Goal: Task Accomplishment & Management: Manage account settings

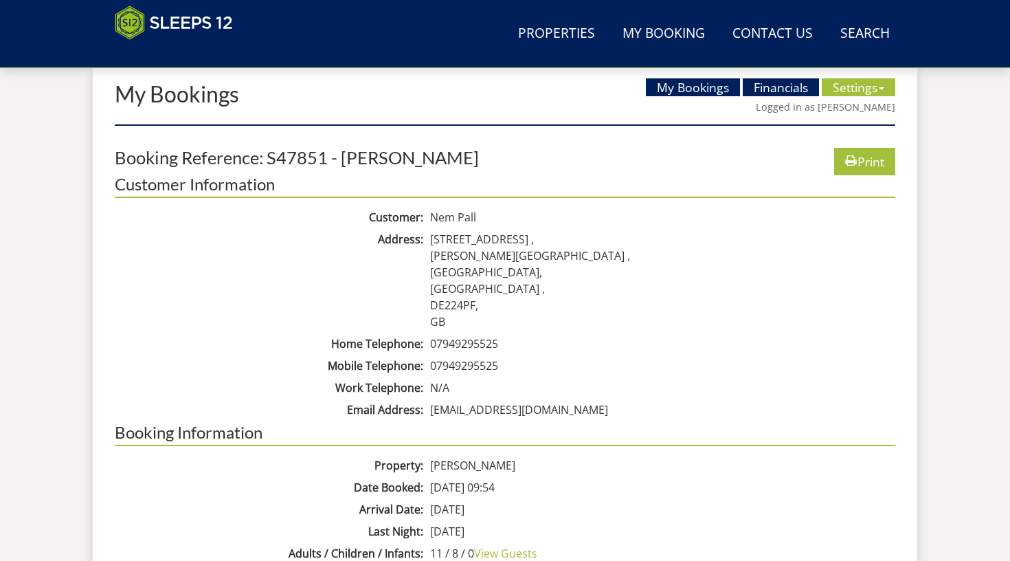
scroll to position [549, 0]
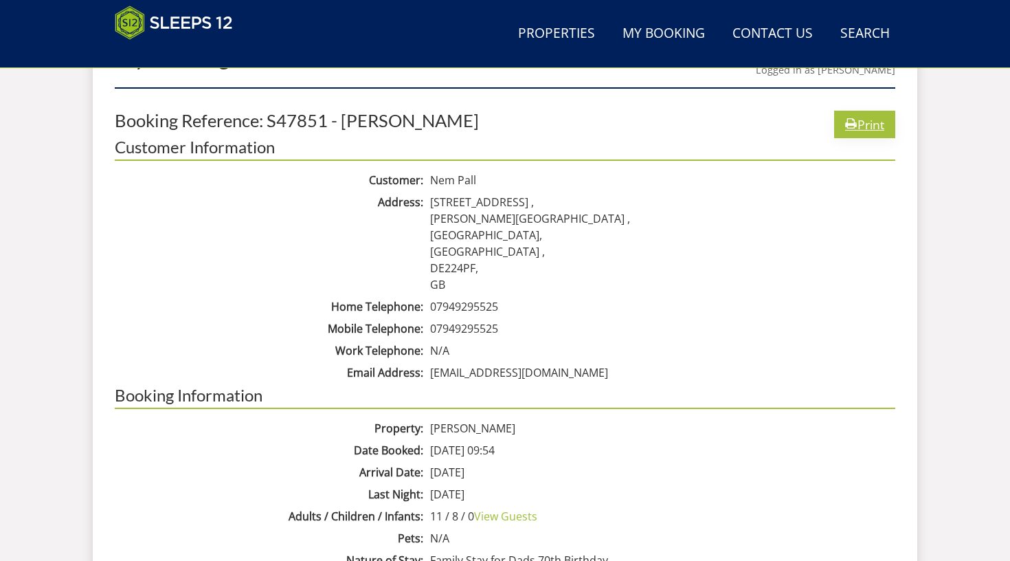
click at [851, 122] on icon at bounding box center [851, 124] width 12 height 16
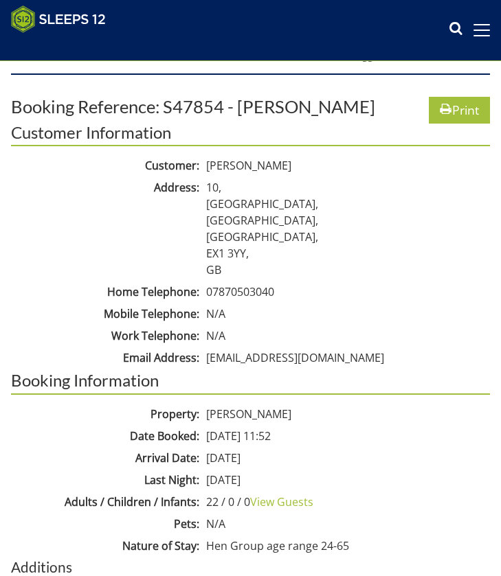
scroll to position [376, 0]
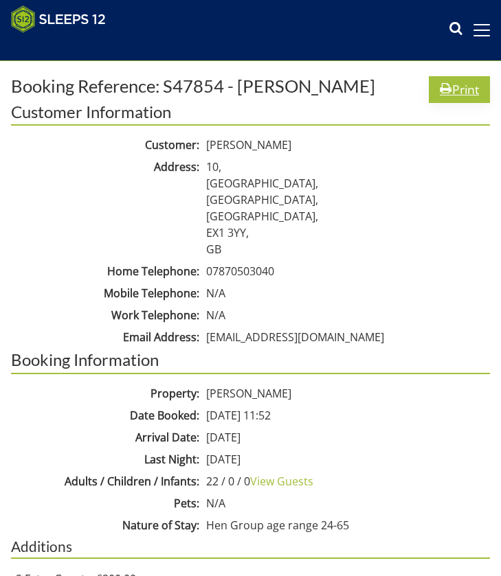
click at [448, 87] on icon at bounding box center [446, 89] width 12 height 16
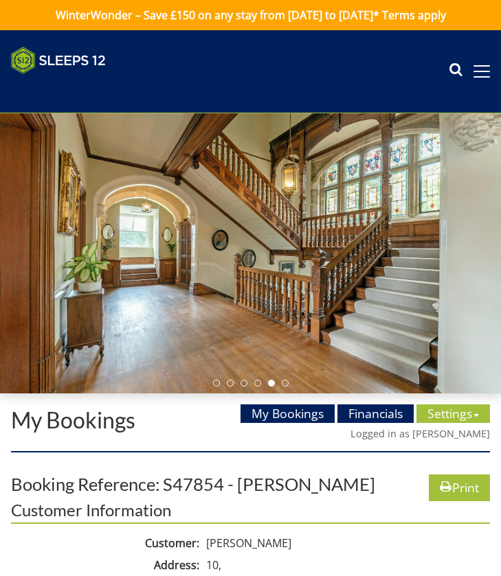
scroll to position [0, 0]
click at [305, 416] on link "My Bookings" at bounding box center [287, 414] width 94 height 18
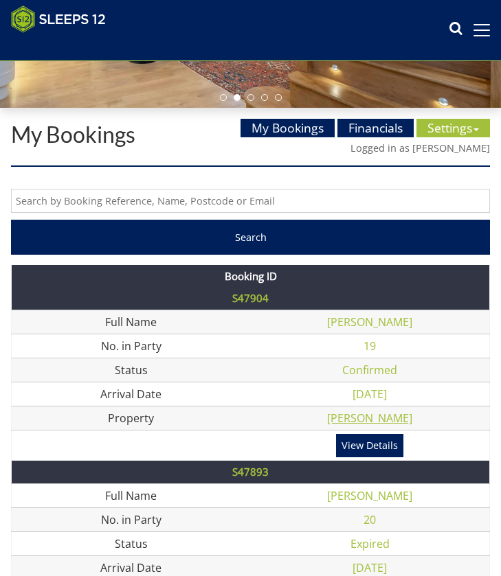
scroll to position [264, 0]
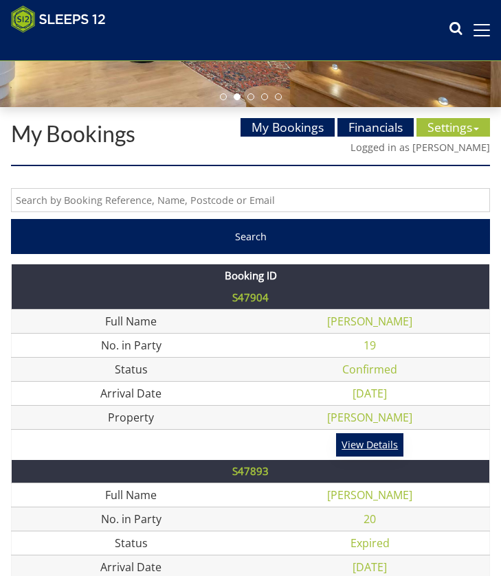
click at [367, 442] on link "View Details" at bounding box center [369, 444] width 67 height 23
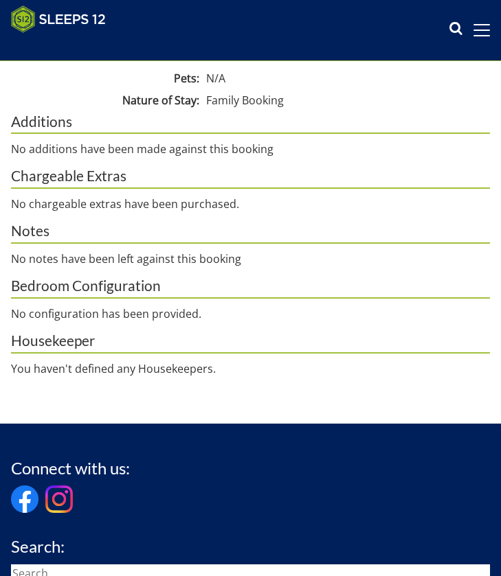
scroll to position [60, 0]
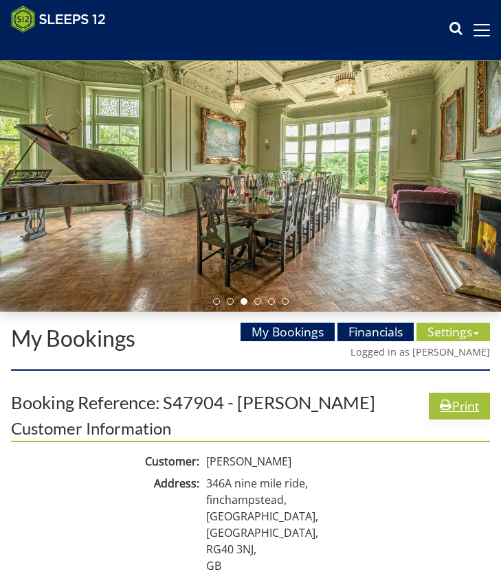
click at [464, 402] on link "Print" at bounding box center [459, 406] width 61 height 27
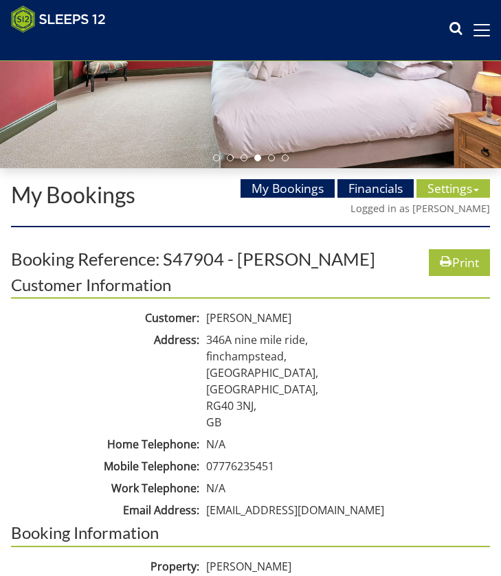
scroll to position [205, 0]
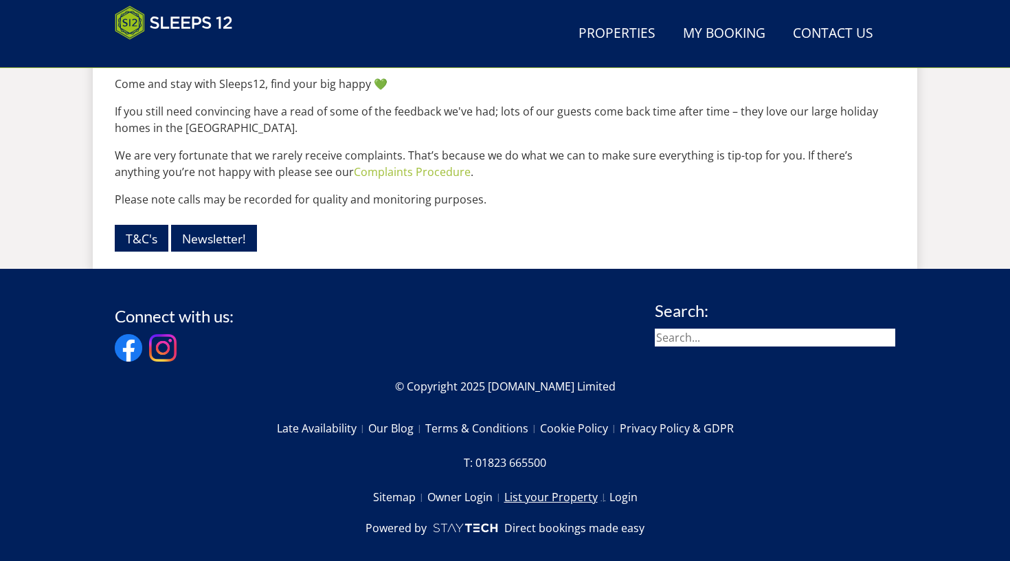
scroll to position [1878, 0]
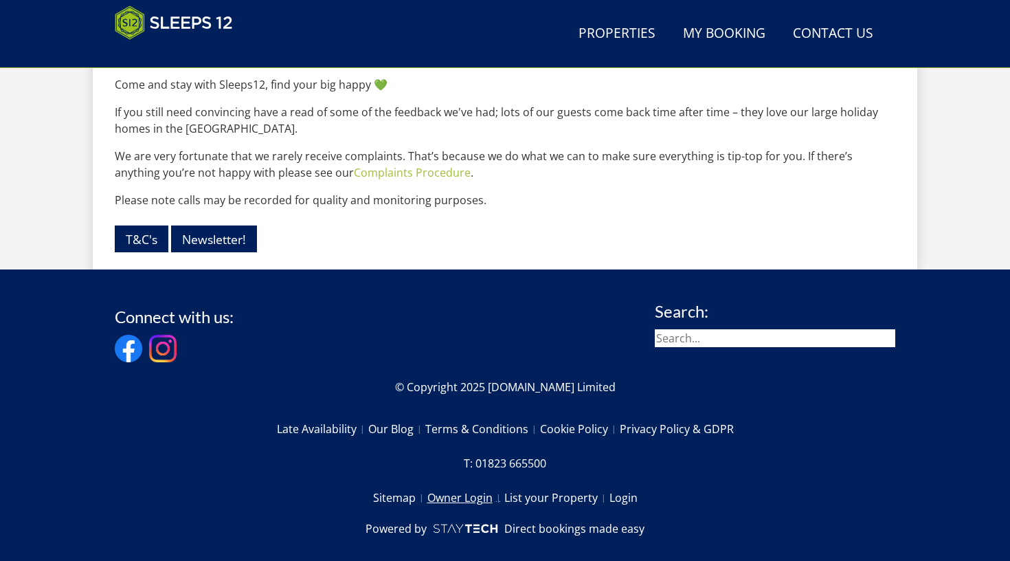
click at [454, 486] on link "Owner Login" at bounding box center [465, 497] width 77 height 23
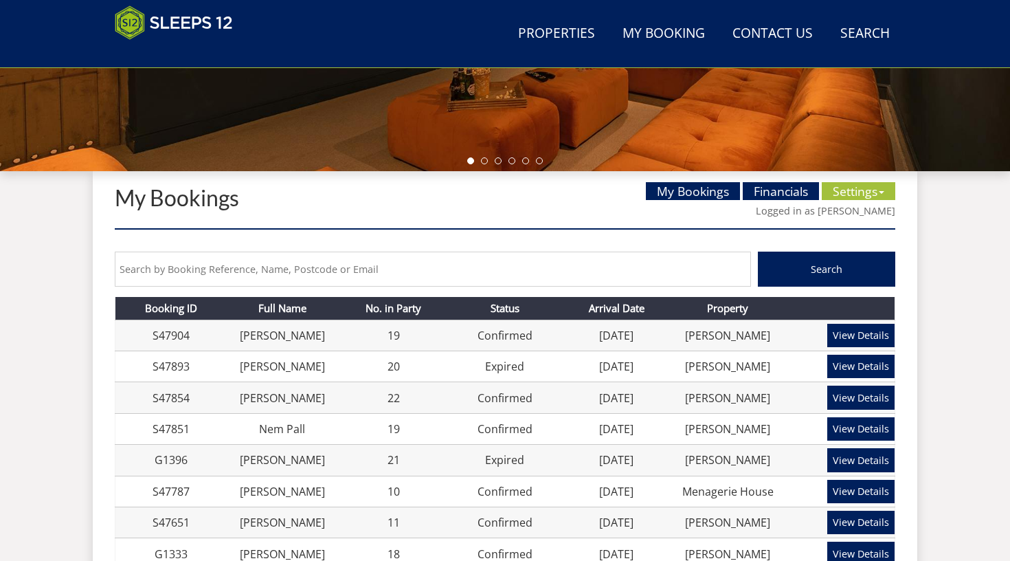
scroll to position [432, 0]
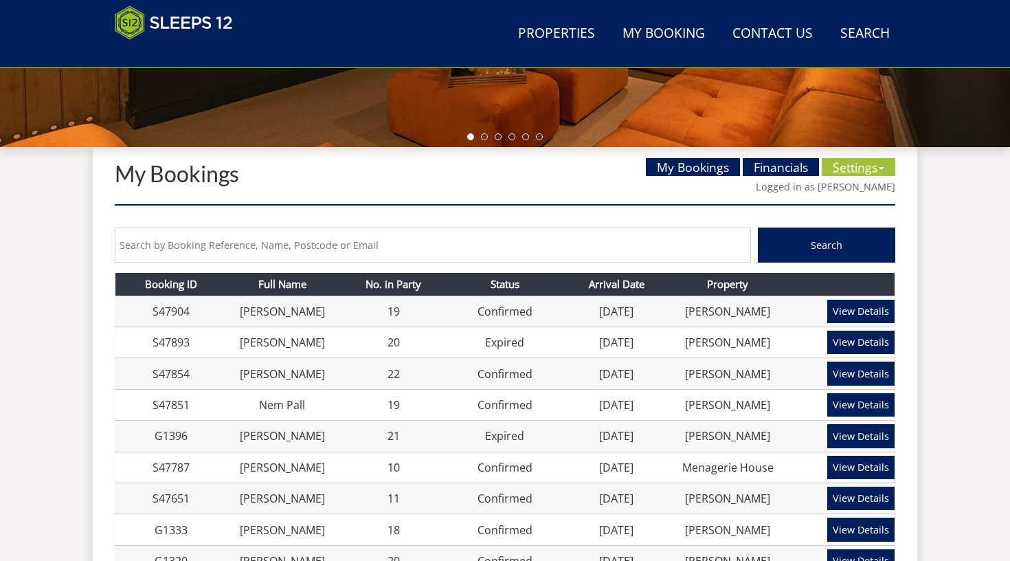
click at [859, 159] on link "Settings" at bounding box center [859, 167] width 74 height 18
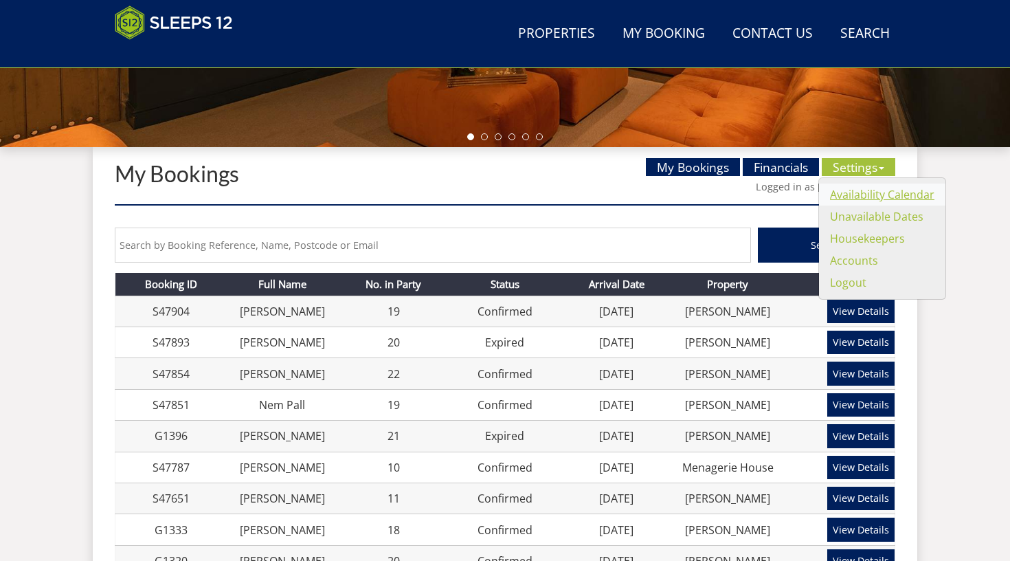
click at [840, 195] on link "Availability Calendar" at bounding box center [882, 194] width 104 height 15
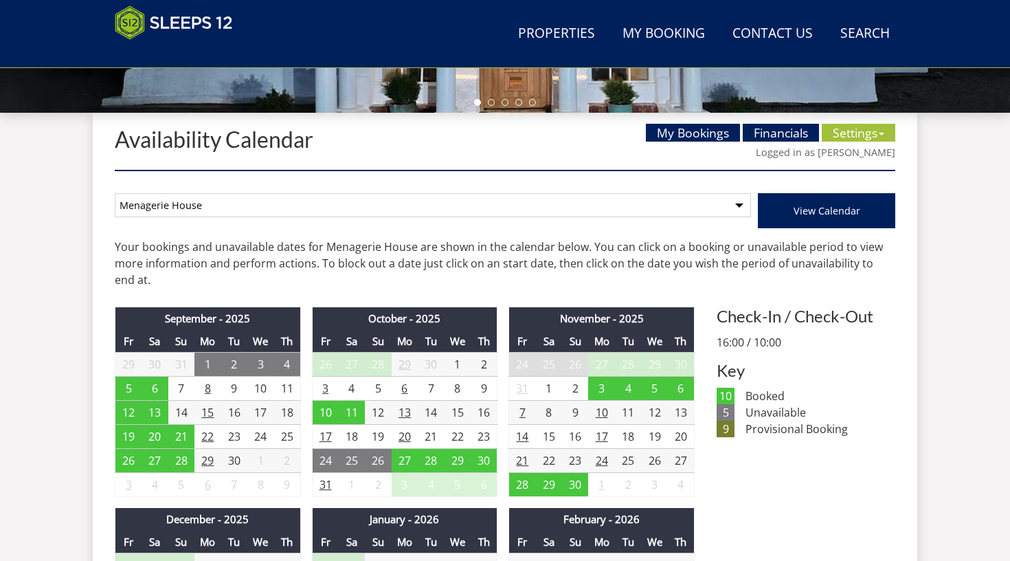
scroll to position [506, 0]
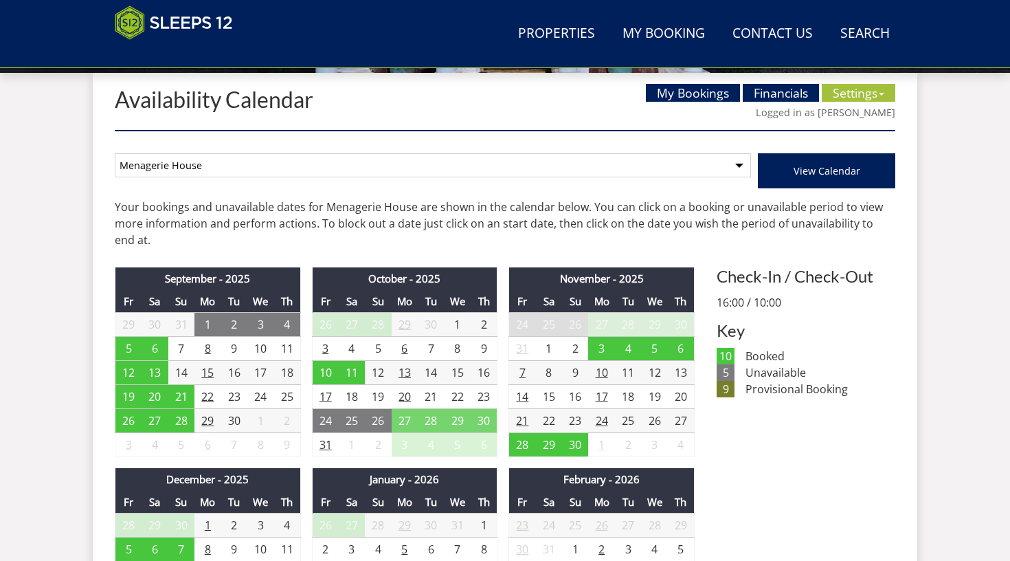
select select "809"
click at [846, 168] on span "View Calendar" at bounding box center [826, 170] width 67 height 13
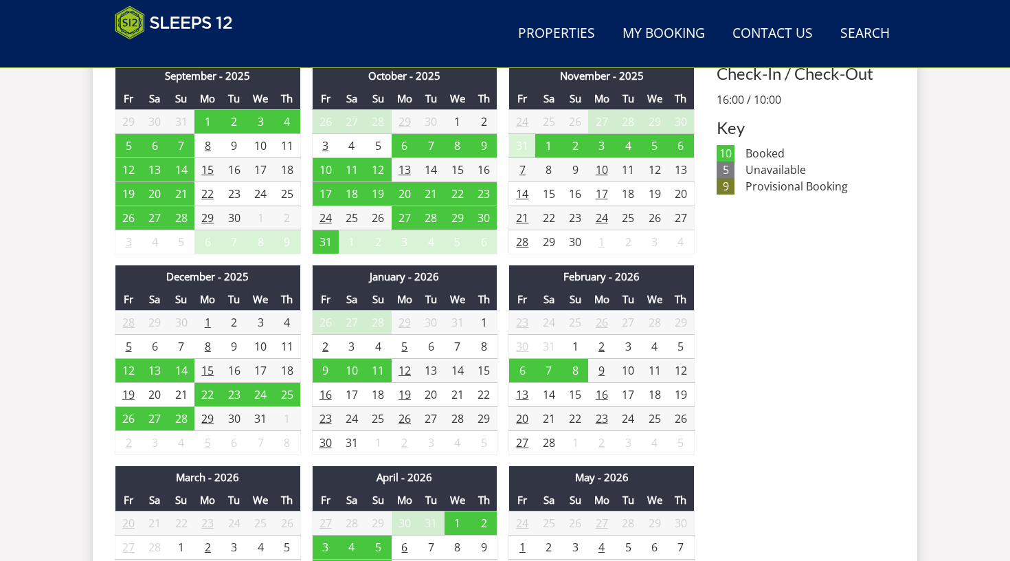
scroll to position [710, 0]
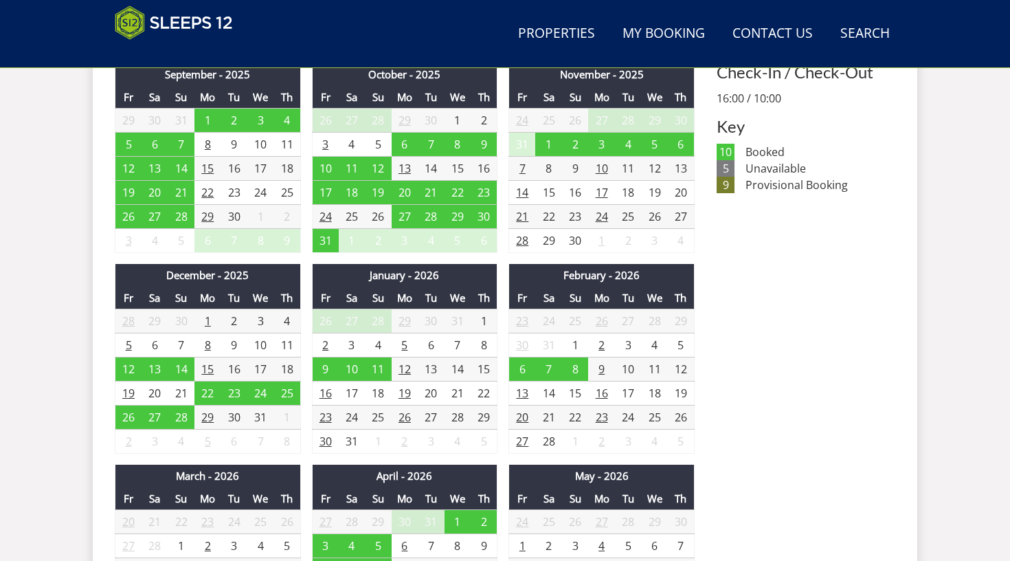
click at [125, 333] on td "5" at bounding box center [128, 345] width 27 height 24
click at [189, 333] on td "7" at bounding box center [181, 345] width 27 height 24
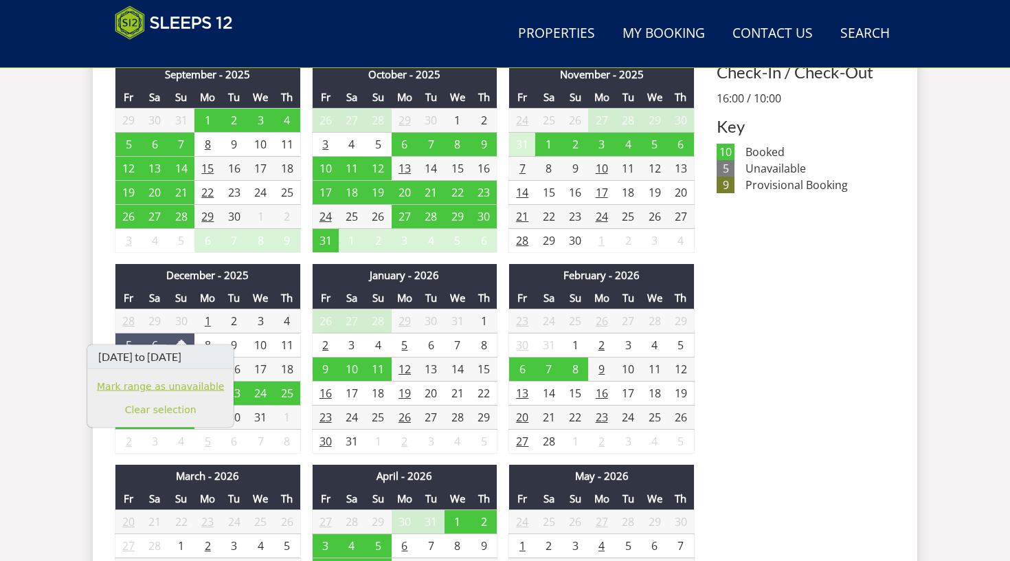
click at [179, 393] on link "Mark range as unavailable" at bounding box center [160, 386] width 127 height 14
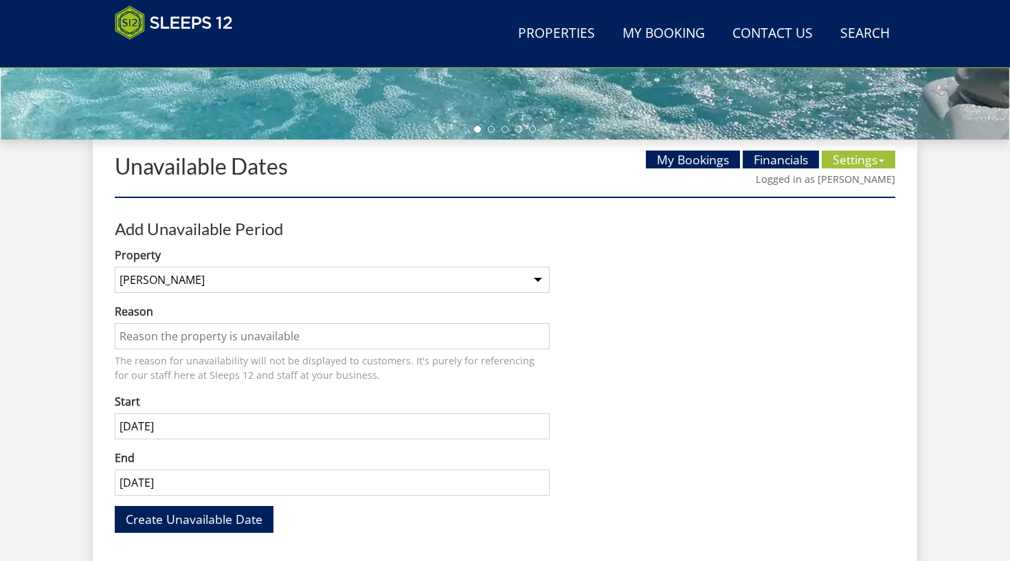
scroll to position [443, 0]
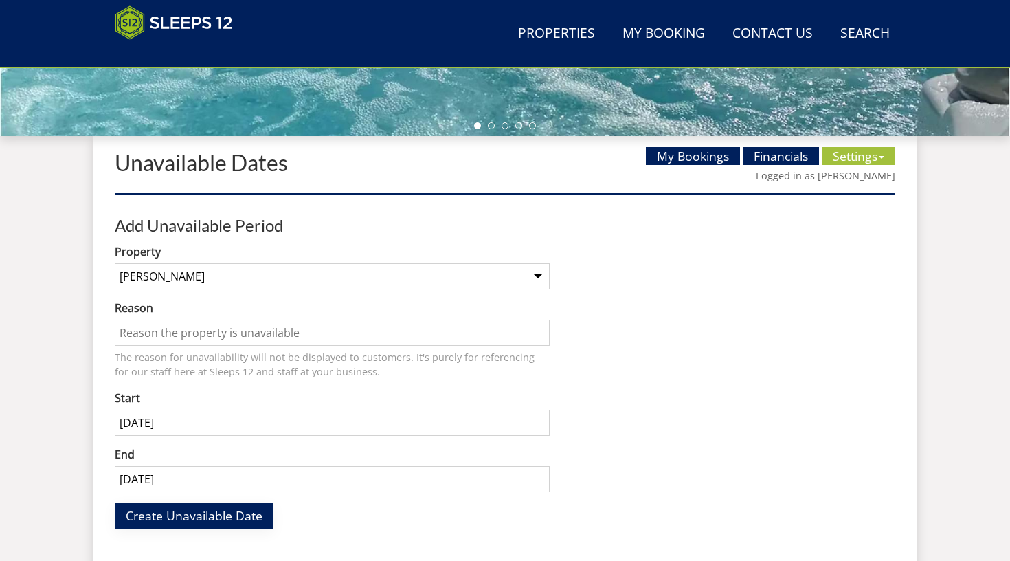
click at [226, 521] on span "Create Unavailable Date" at bounding box center [194, 515] width 137 height 16
